Goal: Task Accomplishment & Management: Complete application form

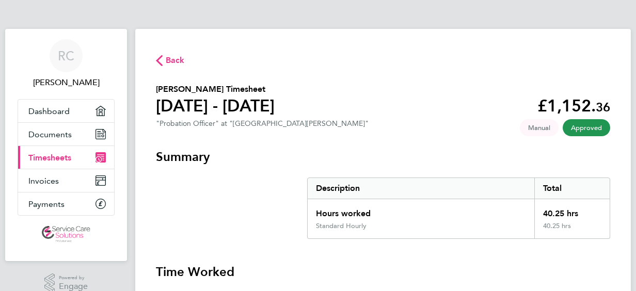
click at [49, 156] on span "Timesheets" at bounding box center [49, 158] width 43 height 10
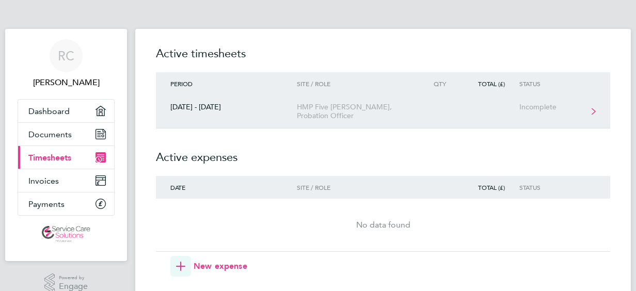
click at [541, 107] on div "Incomplete" at bounding box center [550, 107] width 63 height 9
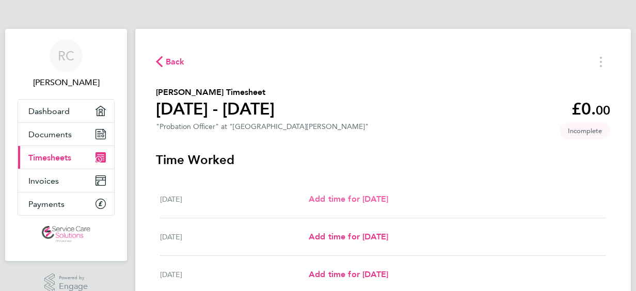
click at [339, 196] on span "Add time for [DATE]" at bounding box center [348, 199] width 79 height 10
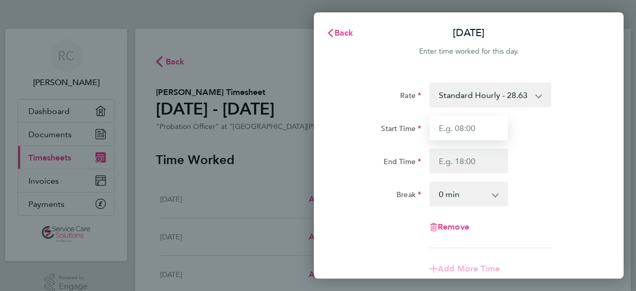
click at [451, 122] on input "Start Time" at bounding box center [468, 128] width 78 height 25
type input "08:30"
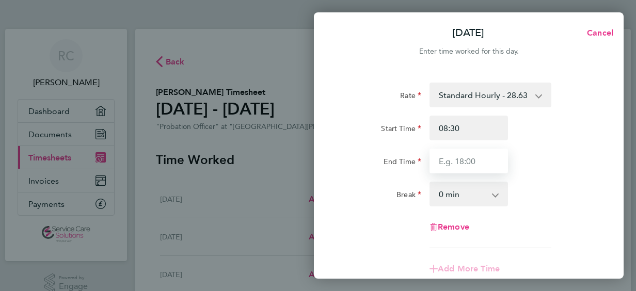
click at [462, 166] on input "End Time" at bounding box center [468, 161] width 78 height 25
type input "17:00"
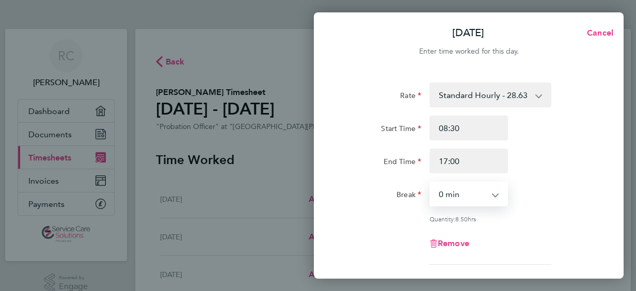
click at [493, 194] on select "0 min 15 min 30 min 45 min 60 min 75 min 90 min" at bounding box center [462, 194] width 64 height 23
select select "45"
click at [430, 183] on select "0 min 15 min 30 min 45 min 60 min 75 min 90 min" at bounding box center [462, 194] width 64 height 23
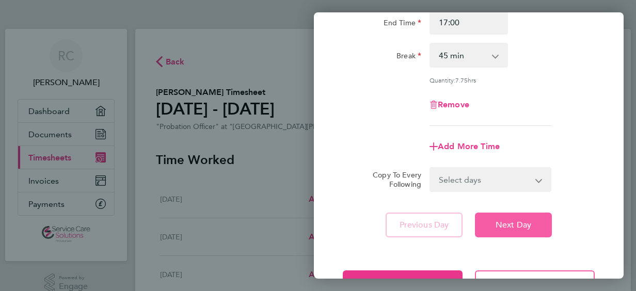
click at [508, 221] on span "Next Day" at bounding box center [514, 225] width 36 height 10
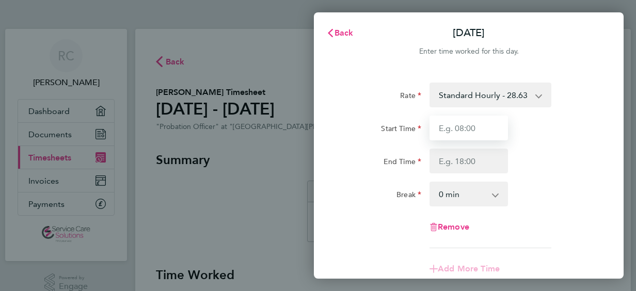
click at [470, 127] on input "Start Time" at bounding box center [468, 128] width 78 height 25
type input "08:00"
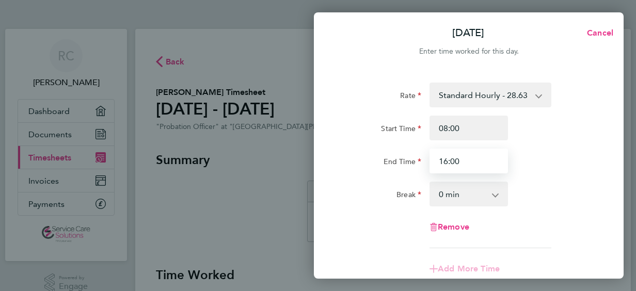
type input "16:00"
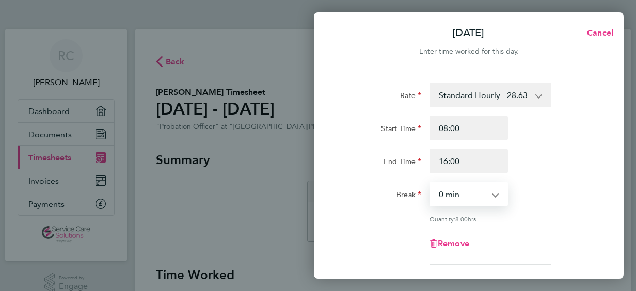
click at [491, 191] on select "0 min 15 min 30 min 45 min 60 min 75 min 90 min" at bounding box center [462, 194] width 64 height 23
select select "30"
click at [430, 183] on select "0 min 15 min 30 min 45 min 60 min 75 min 90 min" at bounding box center [462, 194] width 64 height 23
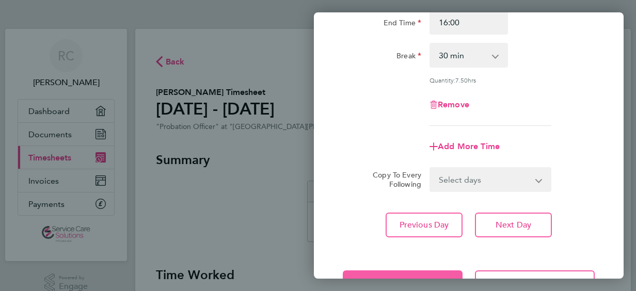
scroll to position [154, 0]
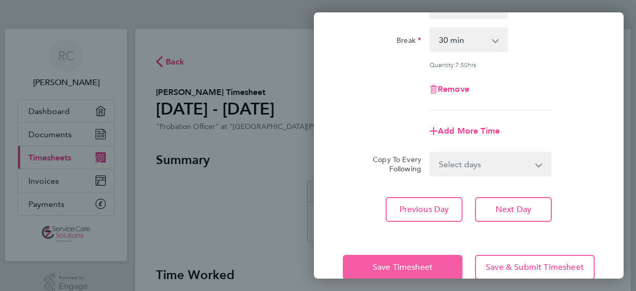
click at [398, 262] on span "Save Timesheet" at bounding box center [403, 267] width 60 height 10
